Goal: Learn about a topic: Learn about a topic

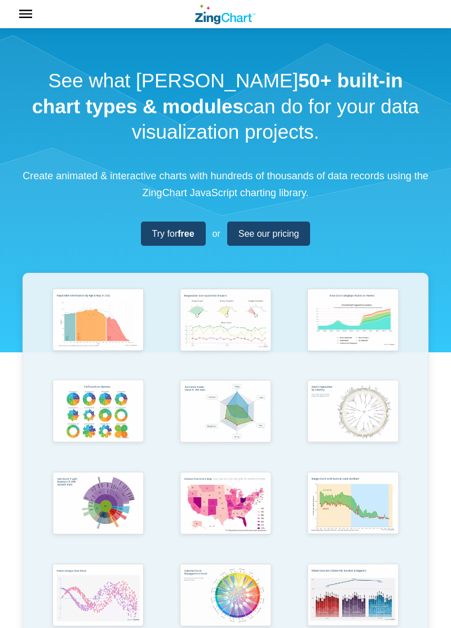
click at [268, 83] on strong "50+ built-in chart types & modules" at bounding box center [217, 93] width 371 height 48
